Goal: Find specific page/section: Find specific page/section

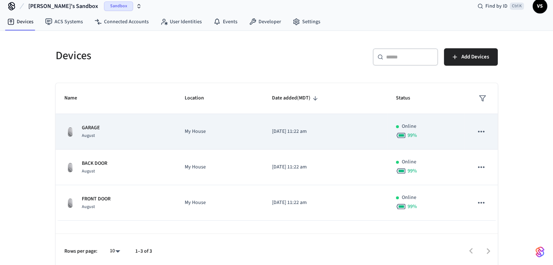
scroll to position [11, 0]
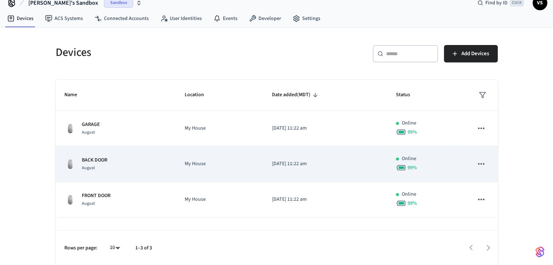
click at [105, 163] on p "BACK DOOR" at bounding box center [94, 161] width 25 height 8
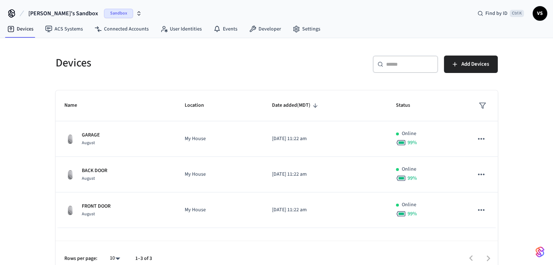
scroll to position [11, 0]
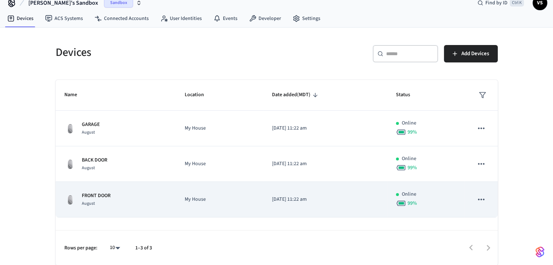
click at [99, 198] on p "FRONT DOOR" at bounding box center [96, 196] width 29 height 8
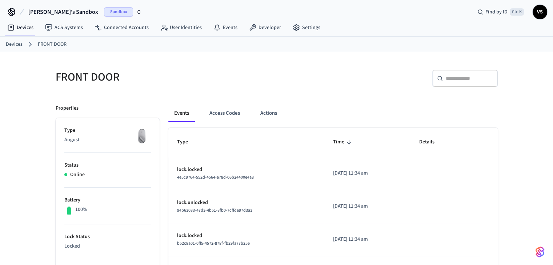
scroll to position [36, 0]
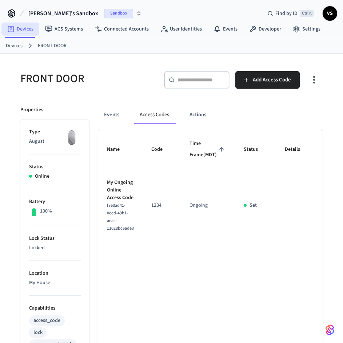
click at [16, 31] on link "Devices" at bounding box center [20, 29] width 38 height 13
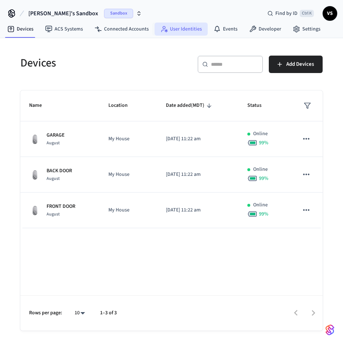
click at [175, 30] on link "User Identities" at bounding box center [181, 29] width 53 height 13
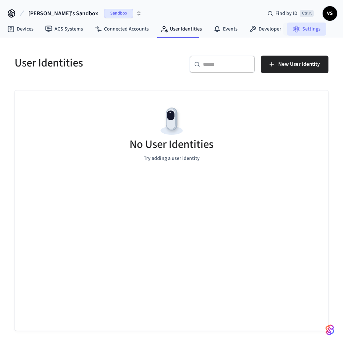
click at [309, 31] on link "Settings" at bounding box center [306, 29] width 39 height 13
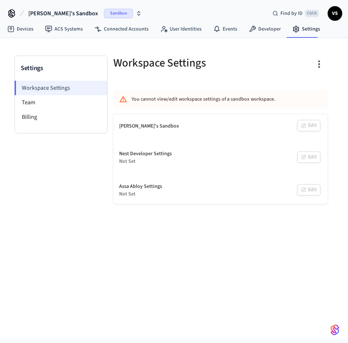
click at [56, 84] on li "Workspace Settings" at bounding box center [61, 88] width 93 height 15
click at [35, 114] on li "Billing" at bounding box center [61, 117] width 92 height 15
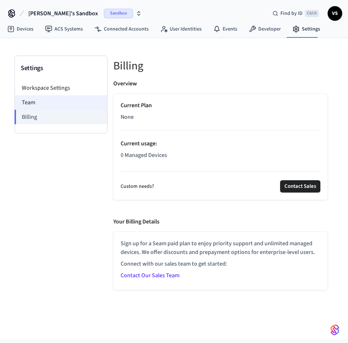
click at [32, 104] on li "Team" at bounding box center [61, 102] width 92 height 15
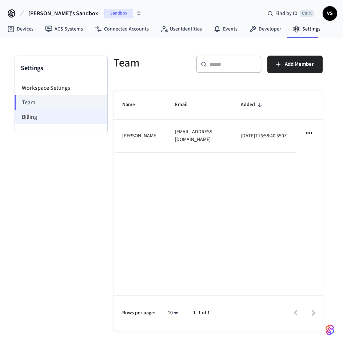
click at [33, 117] on li "Billing" at bounding box center [61, 117] width 92 height 15
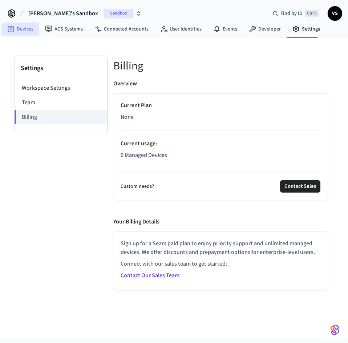
click at [28, 28] on link "Devices" at bounding box center [20, 29] width 38 height 13
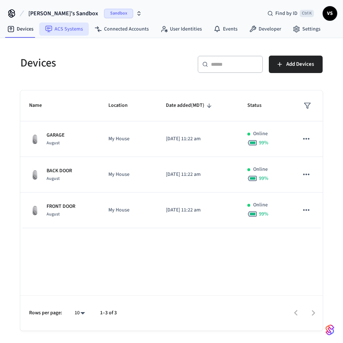
click at [67, 29] on link "ACS Systems" at bounding box center [63, 29] width 49 height 13
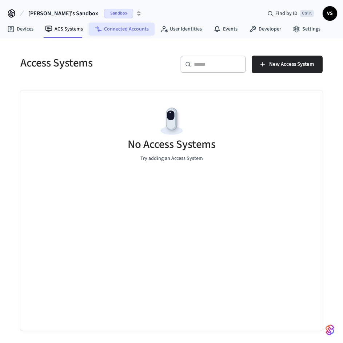
click at [108, 31] on link "Connected Accounts" at bounding box center [122, 29] width 66 height 13
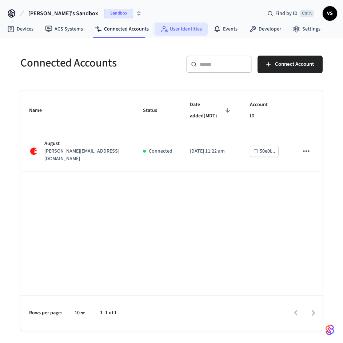
click at [186, 31] on link "User Identities" at bounding box center [181, 29] width 53 height 13
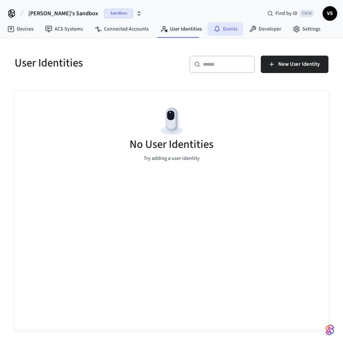
click at [229, 28] on link "Events" at bounding box center [226, 29] width 36 height 13
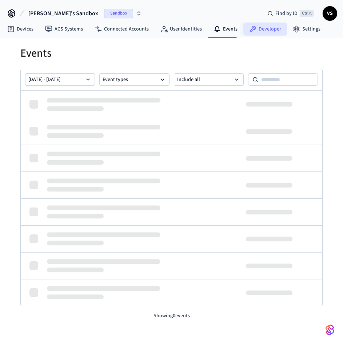
click at [270, 30] on link "Developer" at bounding box center [265, 29] width 44 height 13
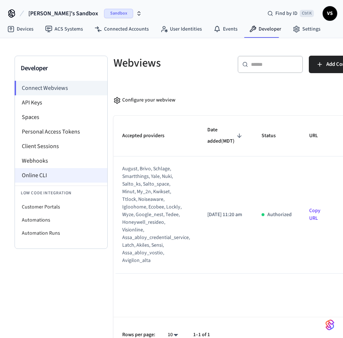
click at [44, 175] on li "Online CLI" at bounding box center [61, 175] width 92 height 15
drag, startPoint x: 216, startPoint y: 172, endPoint x: 156, endPoint y: 160, distance: 61.2
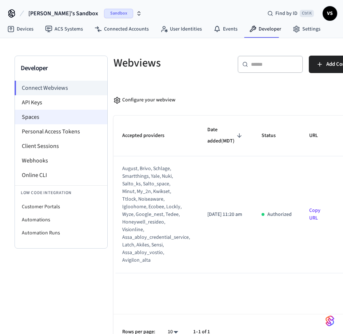
click at [41, 117] on li "Spaces" at bounding box center [61, 117] width 92 height 15
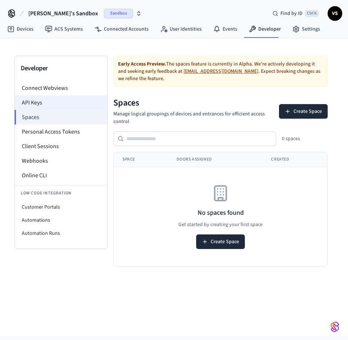
click at [43, 102] on li "API Keys" at bounding box center [61, 102] width 92 height 15
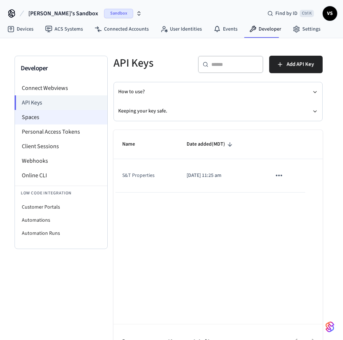
click at [39, 115] on li "Spaces" at bounding box center [61, 117] width 92 height 15
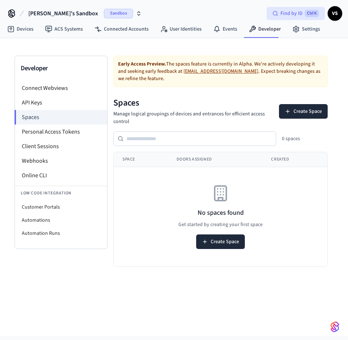
click at [289, 15] on span "Find by ID" at bounding box center [292, 13] width 22 height 7
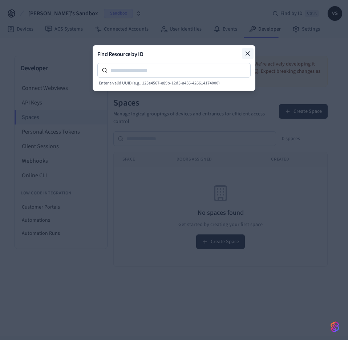
click at [246, 55] on icon at bounding box center [247, 53] width 7 height 7
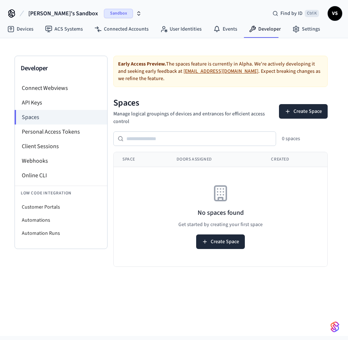
click at [339, 17] on span "VS" at bounding box center [335, 13] width 13 height 13
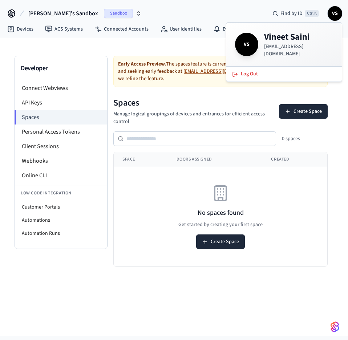
click at [34, 11] on span "[PERSON_NAME]'s Sandbox" at bounding box center [63, 13] width 70 height 9
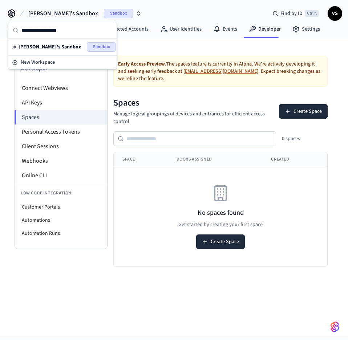
click at [37, 47] on span "[PERSON_NAME]'s Sandbox" at bounding box center [50, 46] width 63 height 7
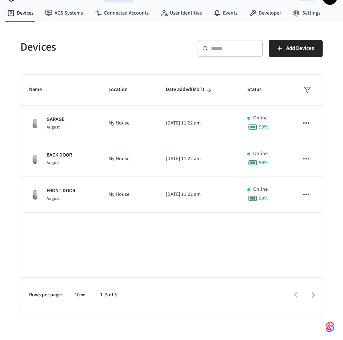
scroll to position [24, 0]
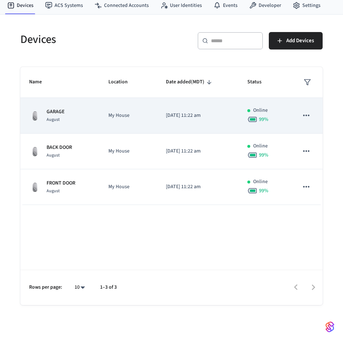
click at [57, 114] on p "GARAGE" at bounding box center [56, 112] width 18 height 8
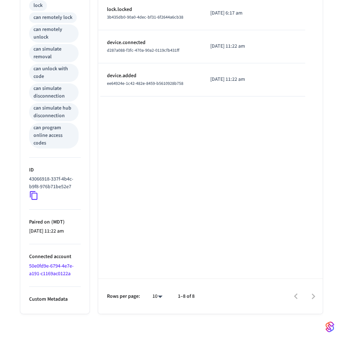
scroll to position [336, 0]
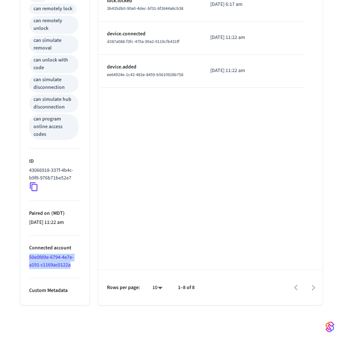
drag, startPoint x: 76, startPoint y: 265, endPoint x: 29, endPoint y: 260, distance: 47.6
click at [29, 260] on li "Connected account 50e0fd9e-6794-4e7e-a191-c1169ac0122a" at bounding box center [55, 256] width 52 height 43
copy link "50e0fd9e-6794-4e7e-a191-c1169ac0122a"
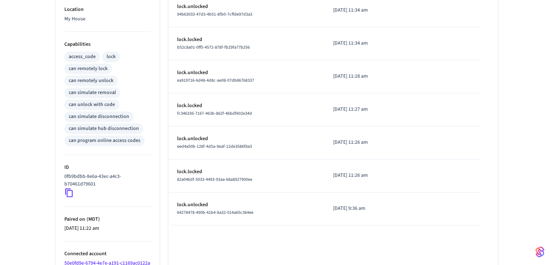
scroll to position [309, 0]
